Goal: Task Accomplishment & Management: Use online tool/utility

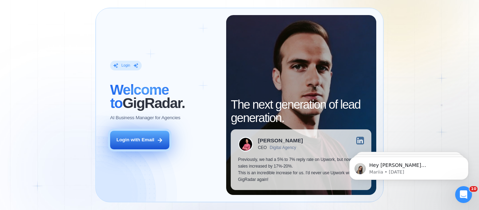
click at [141, 141] on div "Login with Email" at bounding box center [135, 140] width 38 height 7
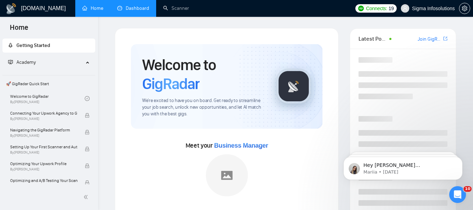
click at [138, 10] on link "Dashboard" at bounding box center [133, 8] width 32 height 6
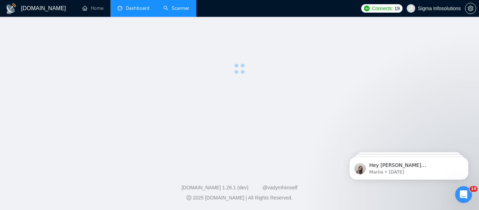
click at [178, 8] on link "Scanner" at bounding box center [176, 8] width 26 height 6
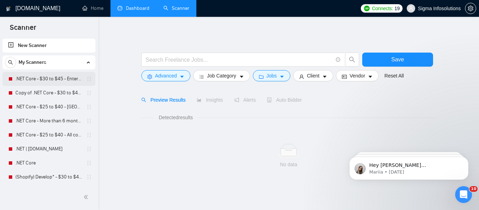
click at [49, 76] on link ".NET Core - $30 to $45 - Enterprise client - ROW" at bounding box center [48, 79] width 67 height 14
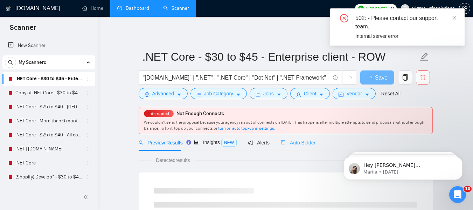
click at [296, 136] on div "Auto Bidder" at bounding box center [298, 142] width 35 height 16
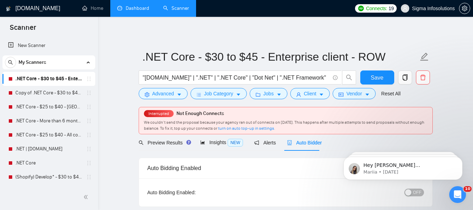
click at [410, 192] on div "button" at bounding box center [408, 192] width 6 height 6
click at [383, 75] on span "Save" at bounding box center [377, 77] width 13 height 9
click at [376, 79] on span "Save" at bounding box center [377, 77] width 13 height 9
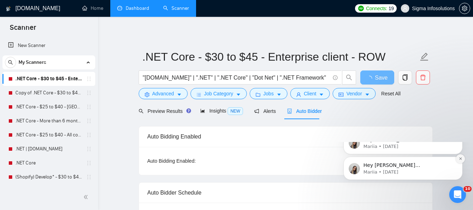
click at [458, 163] on button "Dismiss notification" at bounding box center [460, 158] width 9 height 9
click at [463, 155] on button "Dismiss notification" at bounding box center [460, 158] width 7 height 7
click at [461, 157] on icon "Dismiss notification" at bounding box center [461, 159] width 4 height 4
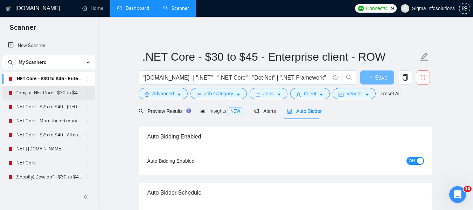
click at [42, 92] on link "Copy of .NET Core - $30 to $45 - Enterprise client - ROW" at bounding box center [48, 93] width 67 height 14
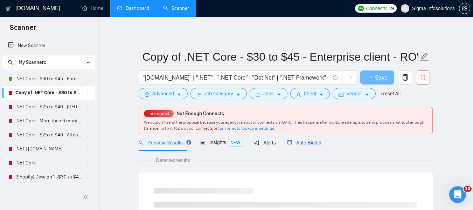
click at [303, 142] on span "Auto Bidder" at bounding box center [304, 143] width 35 height 6
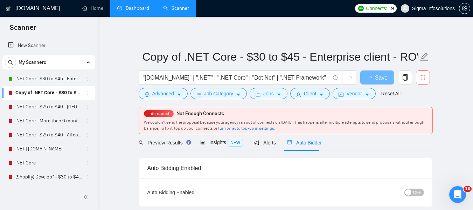
click at [414, 191] on button "OFF" at bounding box center [415, 192] width 20 height 8
click at [376, 76] on span "Save" at bounding box center [377, 77] width 13 height 9
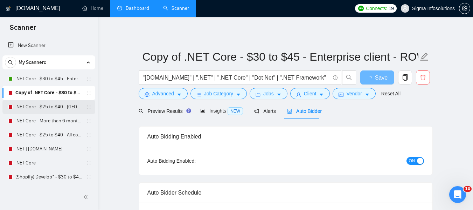
click at [29, 105] on link ".NET Core - $25 to $40 - [GEOGRAPHIC_DATA] and [GEOGRAPHIC_DATA]" at bounding box center [48, 107] width 67 height 14
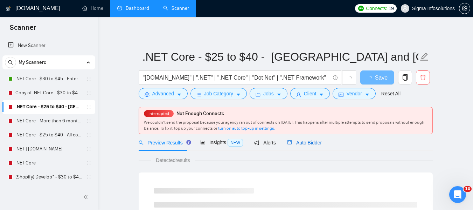
click at [306, 144] on span "Auto Bidder" at bounding box center [304, 143] width 35 height 6
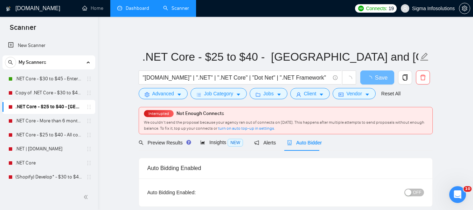
click at [414, 191] on button "OFF" at bounding box center [415, 192] width 20 height 8
click at [373, 78] on span "Save" at bounding box center [377, 77] width 13 height 9
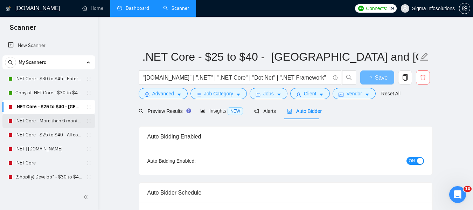
click at [39, 119] on link ".NET Core - More than 6 months of work" at bounding box center [48, 121] width 67 height 14
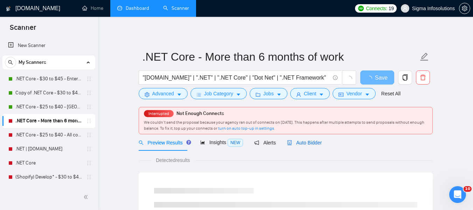
click at [308, 141] on span "Auto Bidder" at bounding box center [304, 143] width 35 height 6
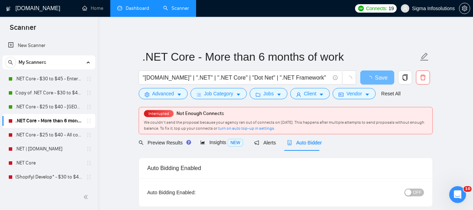
radio input "false"
radio input "true"
click at [414, 192] on span "OFF" at bounding box center [417, 192] width 8 height 8
click at [377, 78] on span "Save" at bounding box center [377, 77] width 13 height 9
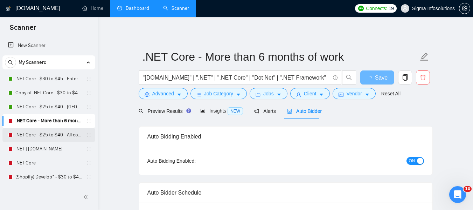
click at [37, 136] on link ".NET Core - $25 to $40 - All continents" at bounding box center [48, 135] width 67 height 14
click at [42, 134] on link ".NET Core - $25 to $40 - All continents" at bounding box center [48, 135] width 67 height 14
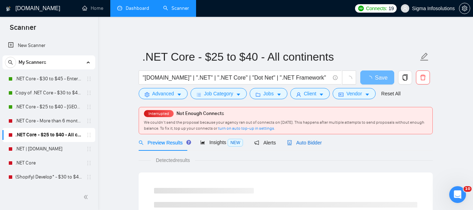
click at [306, 140] on span "Auto Bidder" at bounding box center [304, 143] width 35 height 6
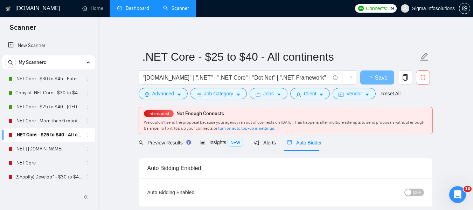
click at [413, 193] on button "OFF" at bounding box center [415, 192] width 20 height 8
click at [378, 78] on span "Save" at bounding box center [377, 77] width 13 height 9
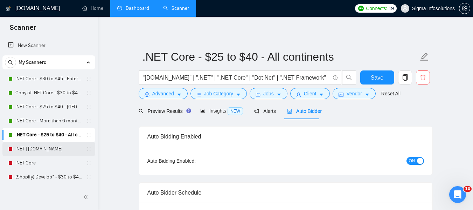
click at [39, 149] on link ".NET | [DOMAIN_NAME]" at bounding box center [48, 149] width 67 height 14
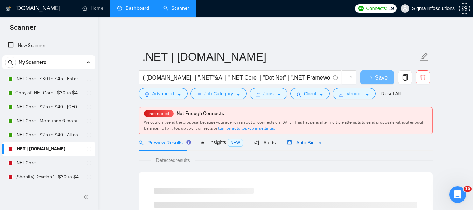
click at [310, 146] on div "Auto Bidder" at bounding box center [304, 143] width 35 height 8
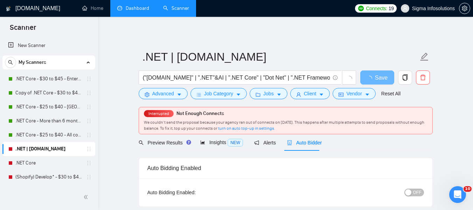
click at [415, 190] on span "OFF" at bounding box center [417, 192] width 8 height 8
click at [382, 76] on span "Save" at bounding box center [377, 77] width 13 height 9
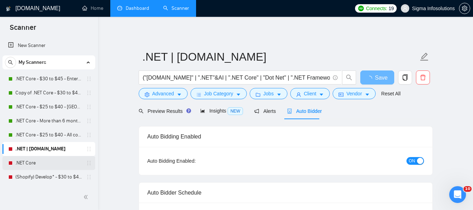
click at [29, 160] on link ".NET Core" at bounding box center [48, 163] width 67 height 14
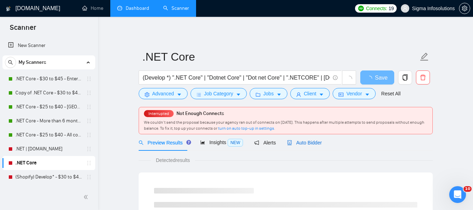
click at [310, 142] on span "Auto Bidder" at bounding box center [304, 143] width 35 height 6
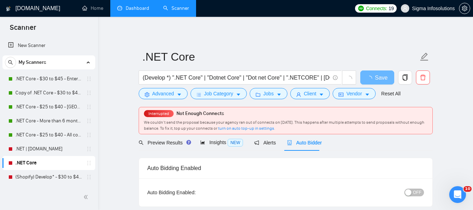
click at [416, 195] on span "OFF" at bounding box center [417, 192] width 8 height 8
click at [377, 76] on span "Save" at bounding box center [377, 77] width 13 height 9
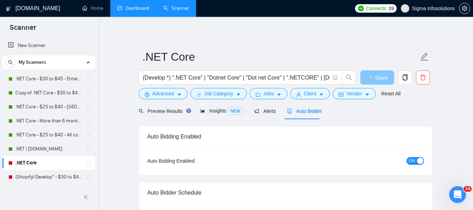
scroll to position [63, 0]
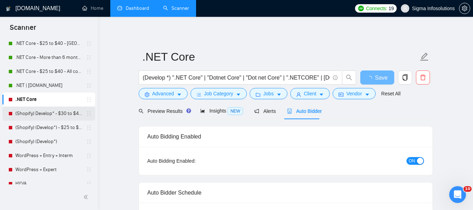
click at [38, 114] on link "(Shopify) Develop* - $30 to $45 Enterprise" at bounding box center [48, 113] width 67 height 14
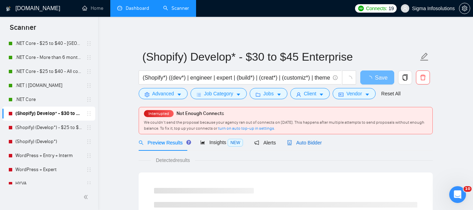
click at [310, 144] on span "Auto Bidder" at bounding box center [304, 143] width 35 height 6
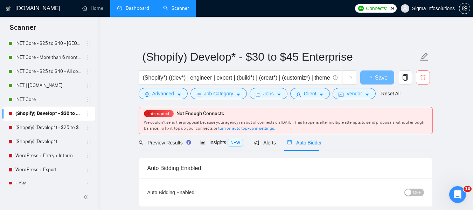
click at [412, 189] on div "button" at bounding box center [408, 192] width 6 height 6
click at [379, 74] on span "Save" at bounding box center [377, 77] width 13 height 9
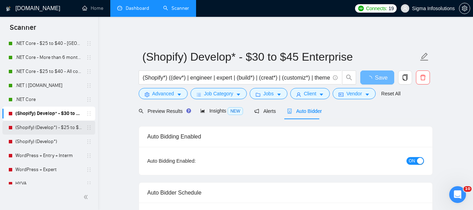
click at [36, 126] on link "(Shopify) (Develop*) - $25 to $40 - [GEOGRAPHIC_DATA] and Ocenia" at bounding box center [48, 128] width 67 height 14
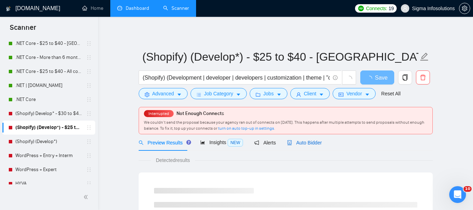
click at [307, 143] on span "Auto Bidder" at bounding box center [304, 143] width 35 height 6
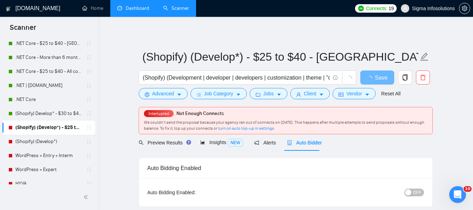
click at [412, 192] on div "button" at bounding box center [408, 192] width 6 height 6
click at [382, 76] on span "Save" at bounding box center [377, 77] width 13 height 9
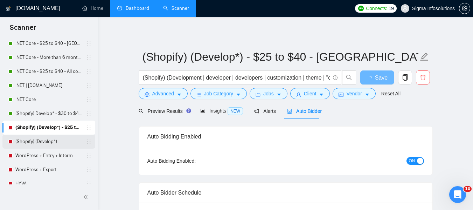
click at [34, 139] on link "(Shopify) (Develop*)" at bounding box center [48, 142] width 67 height 14
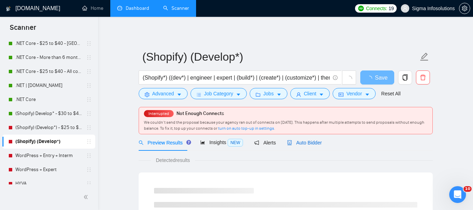
click at [301, 142] on span "Auto Bidder" at bounding box center [304, 143] width 35 height 6
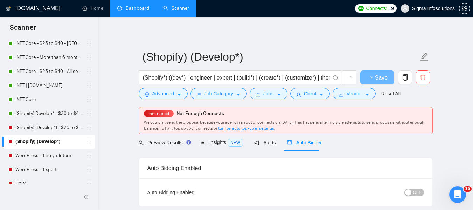
click at [415, 190] on span "OFF" at bounding box center [417, 192] width 8 height 8
click at [381, 78] on span "Save" at bounding box center [377, 77] width 13 height 9
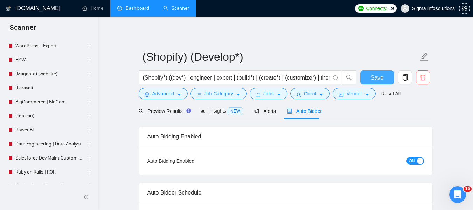
scroll to position [193, 0]
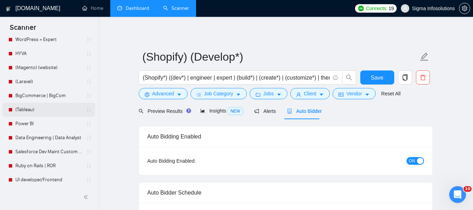
click at [36, 109] on link "(Tableau)" at bounding box center [48, 110] width 67 height 14
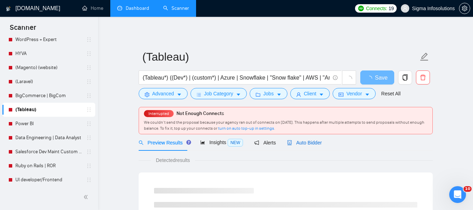
click at [302, 145] on span "Auto Bidder" at bounding box center [304, 143] width 35 height 6
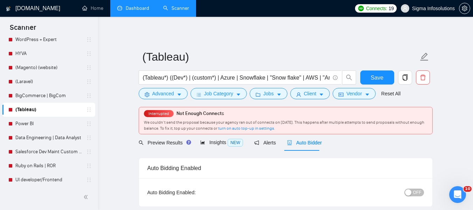
click at [412, 192] on div "button" at bounding box center [408, 192] width 6 height 6
click at [378, 80] on span "Save" at bounding box center [377, 77] width 13 height 9
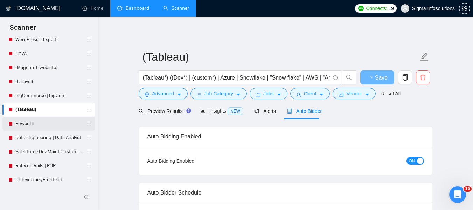
click at [26, 122] on link "Power BI" at bounding box center [48, 124] width 67 height 14
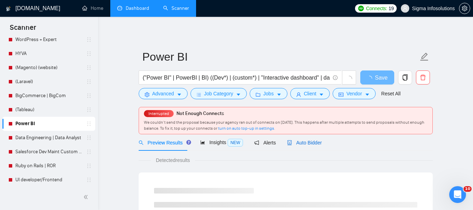
click at [299, 142] on span "Auto Bidder" at bounding box center [304, 143] width 35 height 6
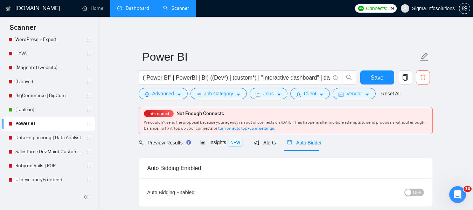
click at [415, 193] on span "OFF" at bounding box center [417, 192] width 8 height 8
click at [380, 77] on span "Save" at bounding box center [377, 77] width 13 height 9
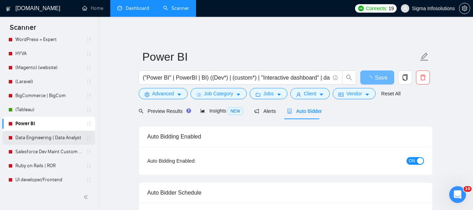
click at [33, 136] on link "Data Engineering | Data Analyst" at bounding box center [48, 138] width 67 height 14
click at [42, 136] on link "Data Engineering | Data Analyst" at bounding box center [48, 138] width 67 height 14
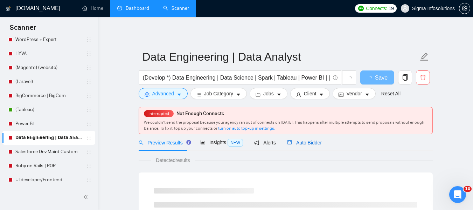
click at [299, 143] on span "Auto Bidder" at bounding box center [304, 143] width 35 height 6
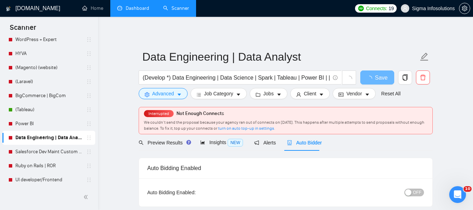
radio input "false"
radio input "true"
click at [417, 191] on span "OFF" at bounding box center [417, 192] width 8 height 8
click at [378, 77] on span "Save" at bounding box center [377, 77] width 13 height 9
